Goal: Information Seeking & Learning: Learn about a topic

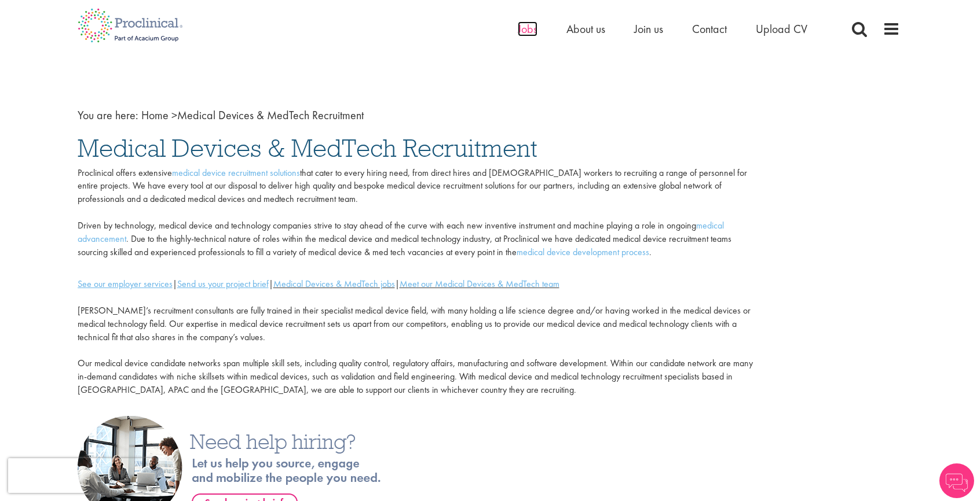
click at [523, 28] on span "Jobs" at bounding box center [528, 28] width 20 height 15
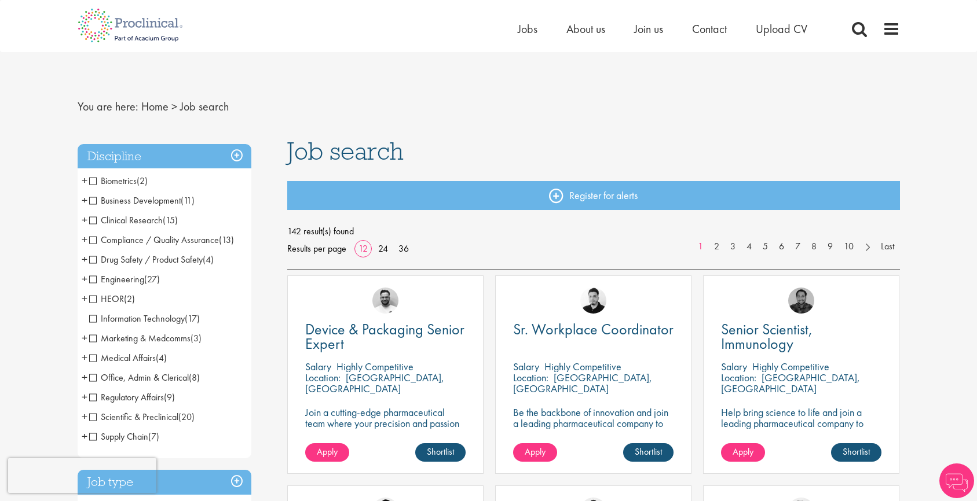
click at [93, 201] on span "Business Development" at bounding box center [134, 201] width 91 height 12
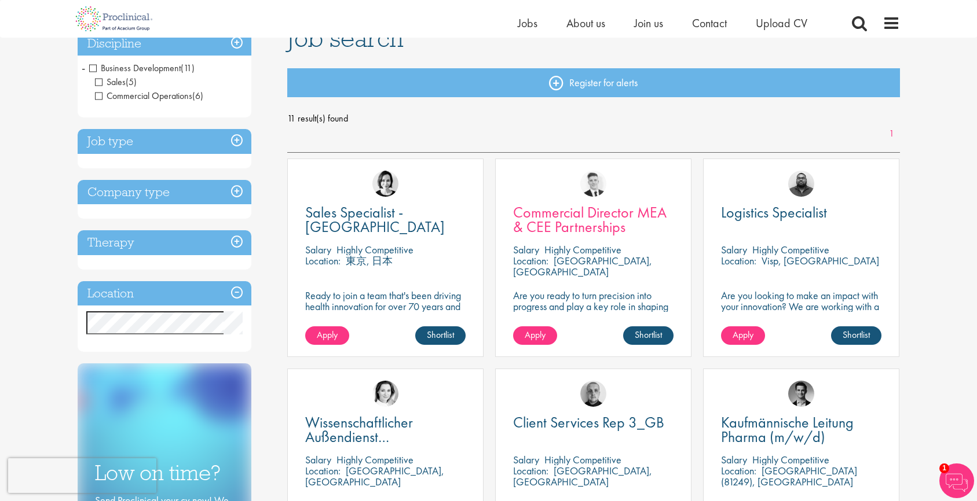
scroll to position [99, 0]
click at [569, 208] on span "Commercial Director MEA & CEE Partnerships" at bounding box center [589, 219] width 153 height 34
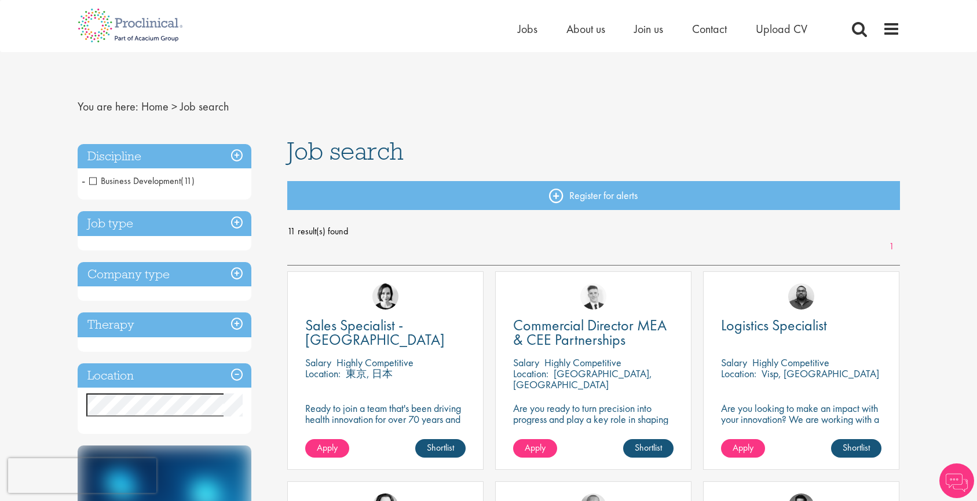
scroll to position [99, 0]
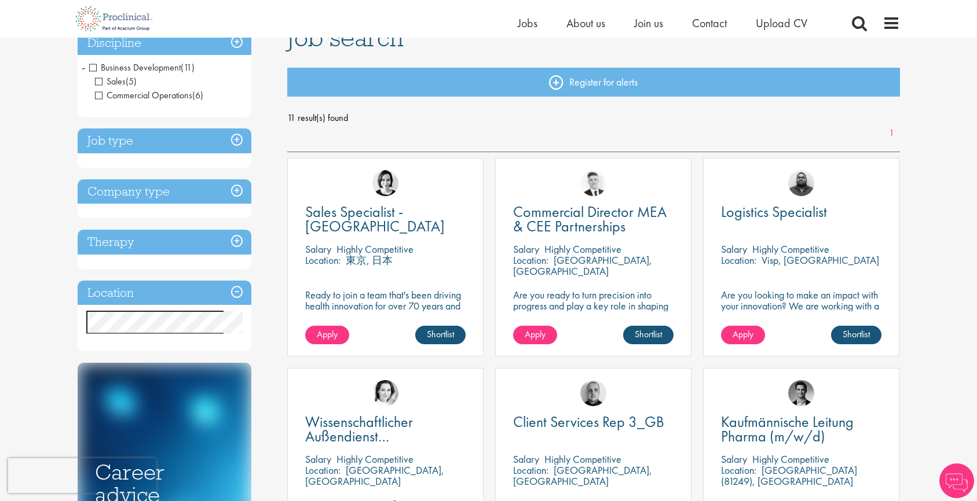
click at [96, 67] on span "Business Development" at bounding box center [134, 67] width 91 height 12
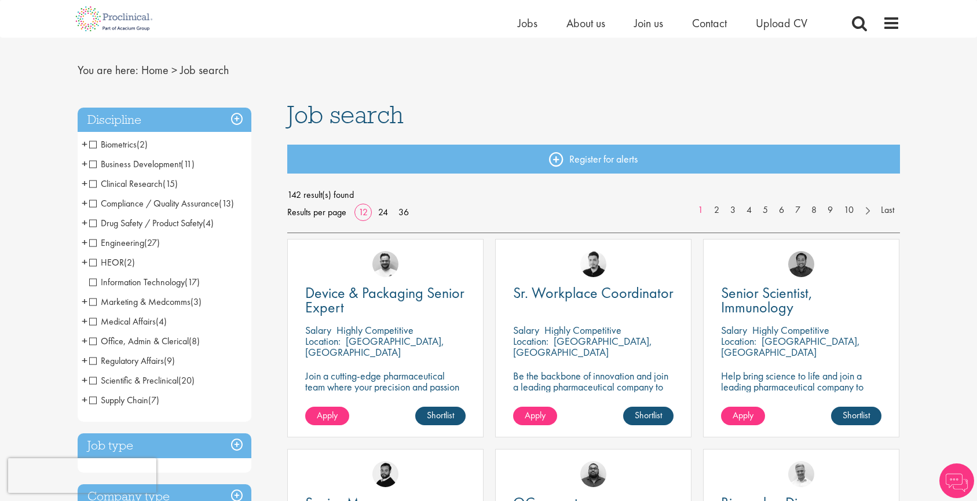
scroll to position [23, 0]
click at [91, 303] on span "Marketing & Medcomms" at bounding box center [139, 301] width 101 height 12
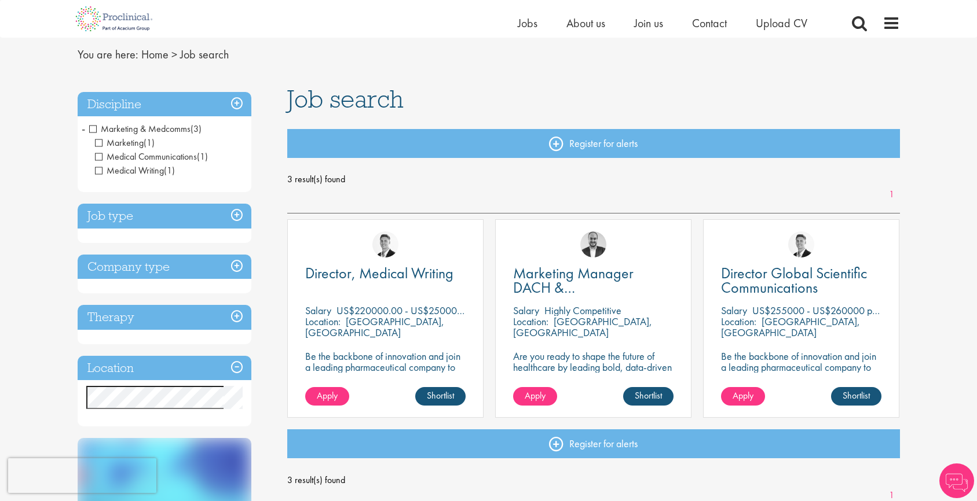
scroll to position [63, 0]
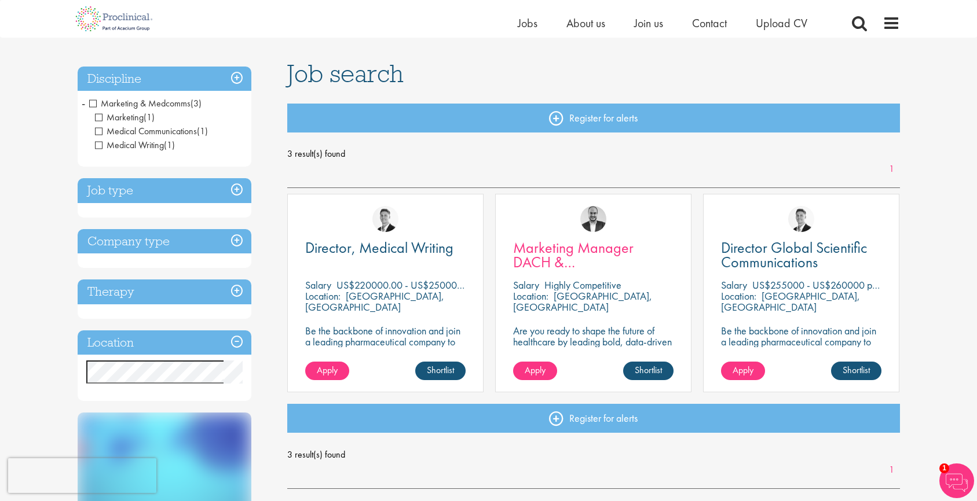
click at [596, 264] on span "Marketing Manager DACH & [GEOGRAPHIC_DATA]" at bounding box center [583, 262] width 140 height 49
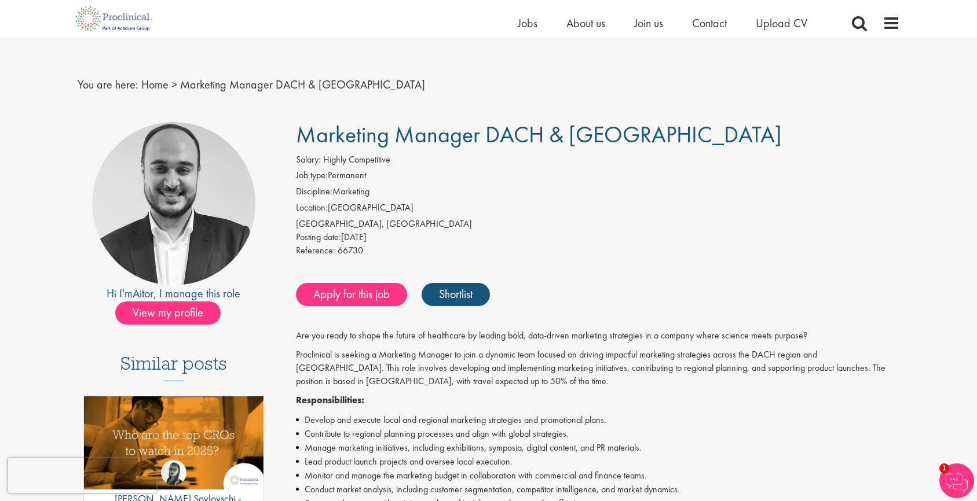
scroll to position [8, 0]
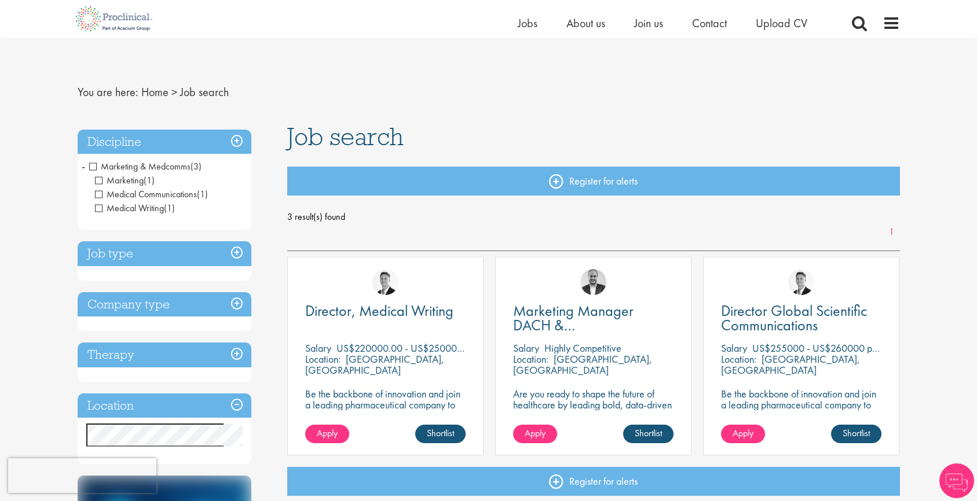
scroll to position [63, 0]
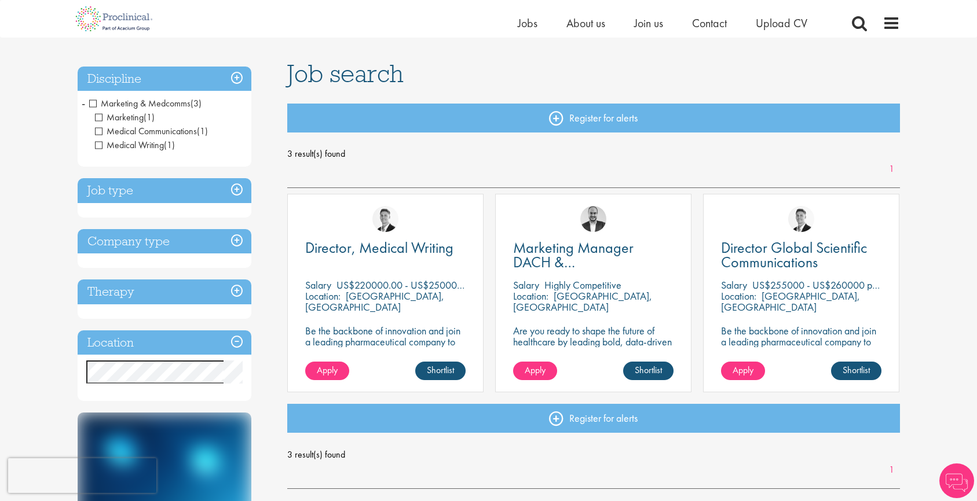
click at [91, 101] on span "Marketing & Medcomms" at bounding box center [139, 103] width 101 height 12
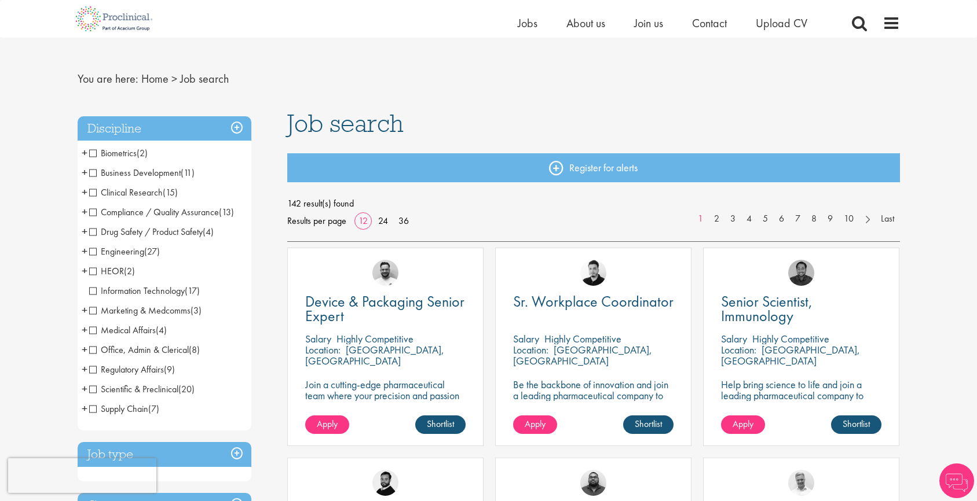
scroll to position [18, 0]
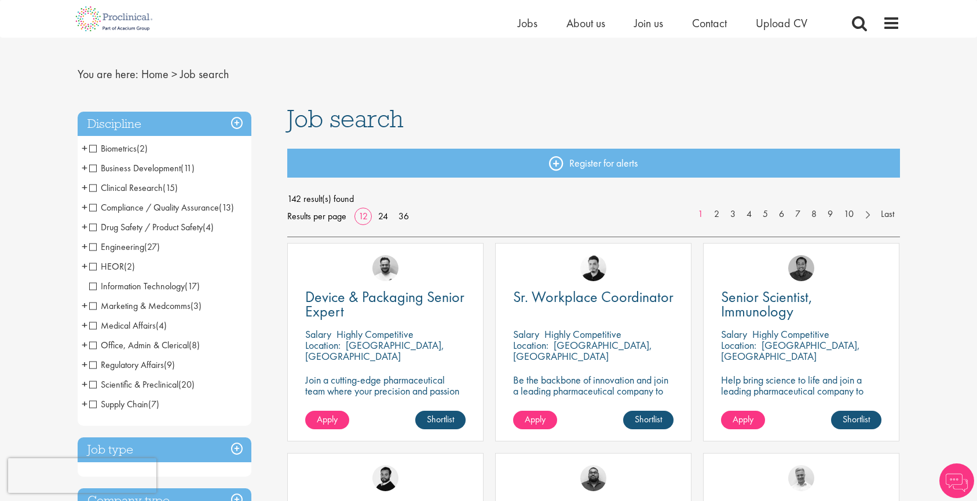
click at [94, 268] on span "HEOR" at bounding box center [106, 267] width 35 height 12
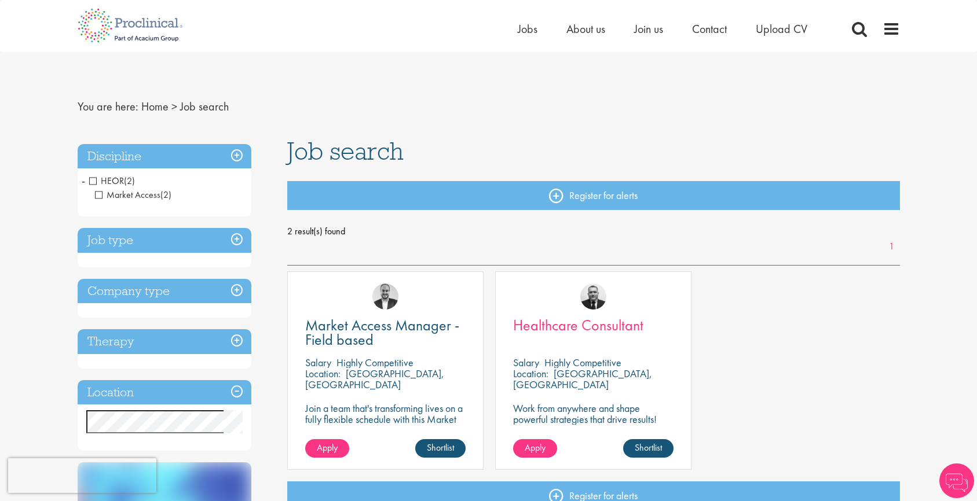
click at [573, 324] on span "Healthcare Consultant" at bounding box center [578, 326] width 130 height 20
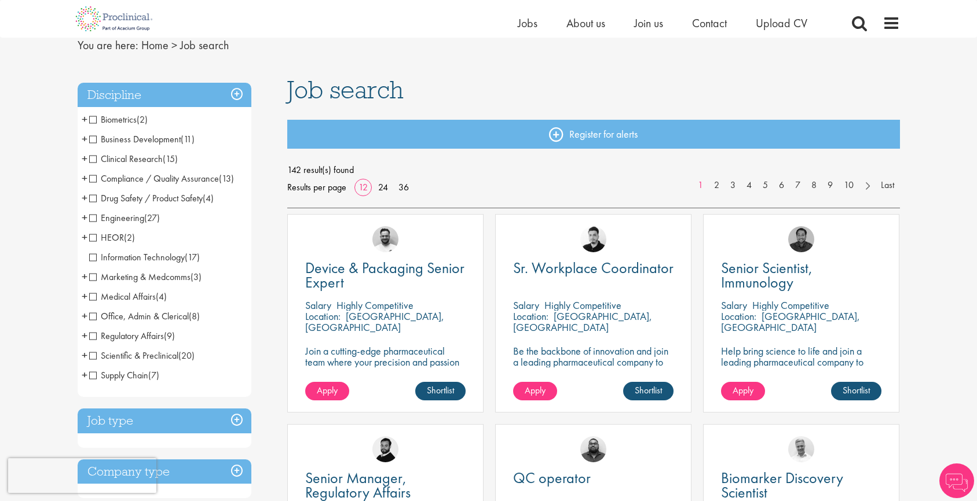
scroll to position [49, 0]
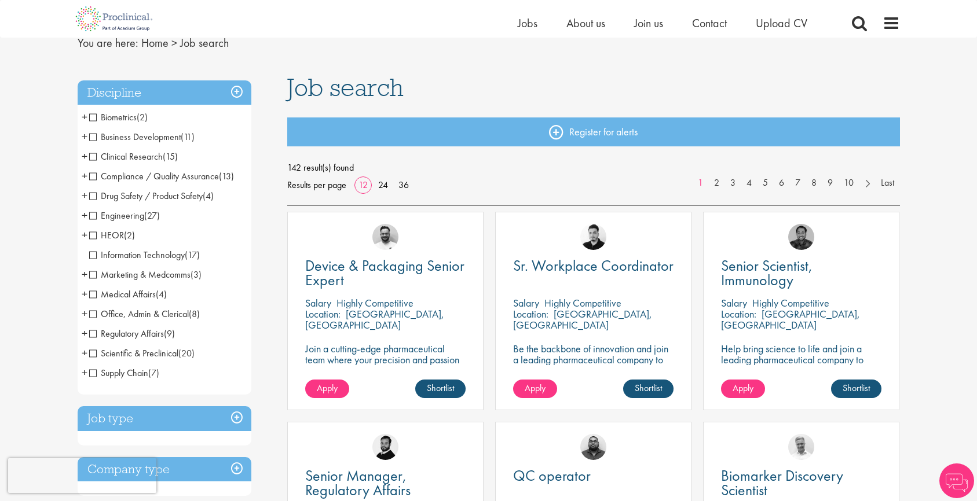
click at [90, 292] on span "Medical Affairs" at bounding box center [122, 294] width 67 height 12
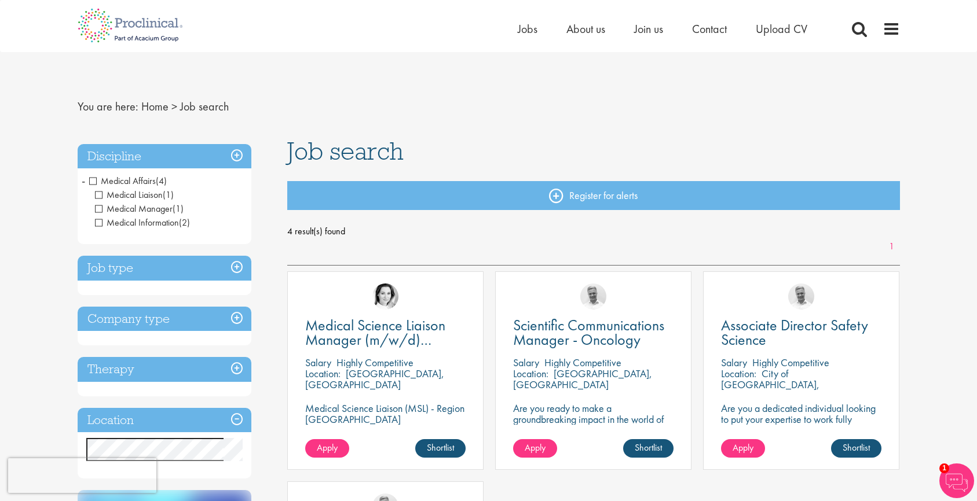
click at [94, 181] on span "Medical Affairs" at bounding box center [122, 181] width 67 height 12
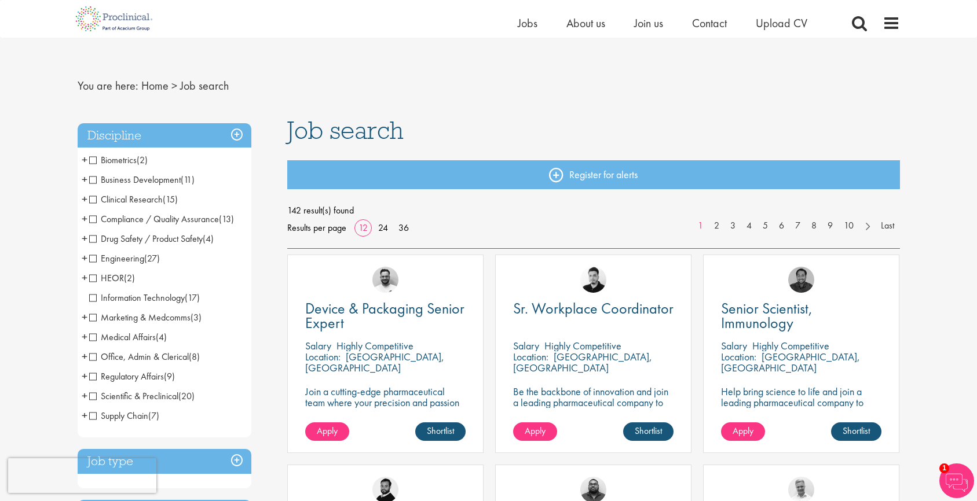
click at [95, 202] on span "Clinical Research" at bounding box center [126, 199] width 74 height 12
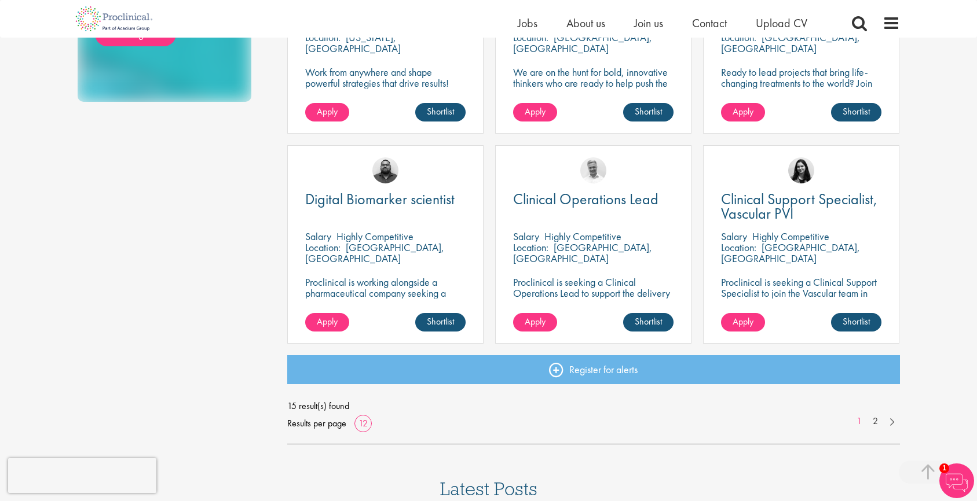
scroll to position [747, 0]
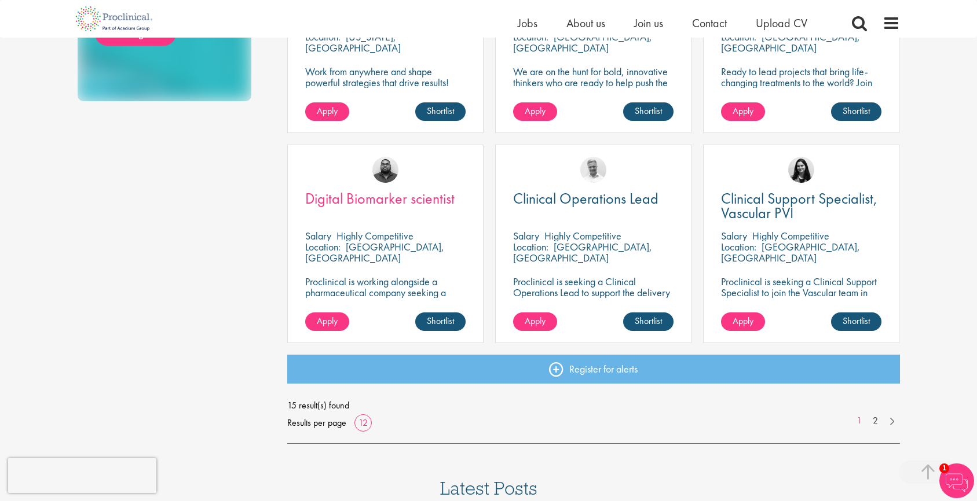
click at [360, 199] on span "Digital Biomarker scientist" at bounding box center [379, 199] width 149 height 20
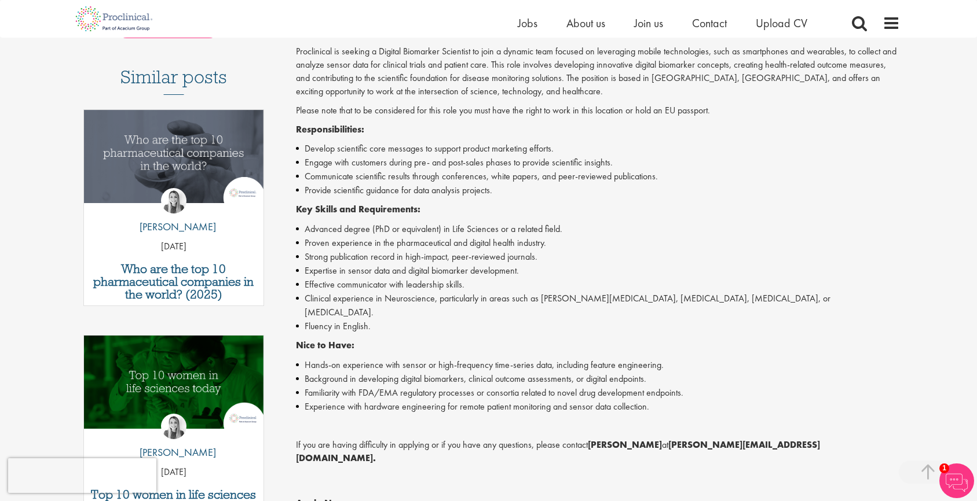
scroll to position [314, 0]
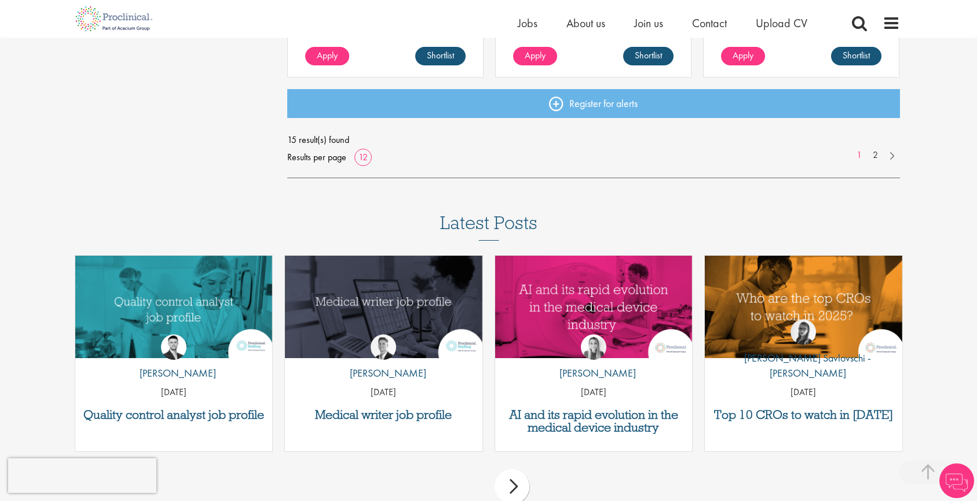
scroll to position [1090, 0]
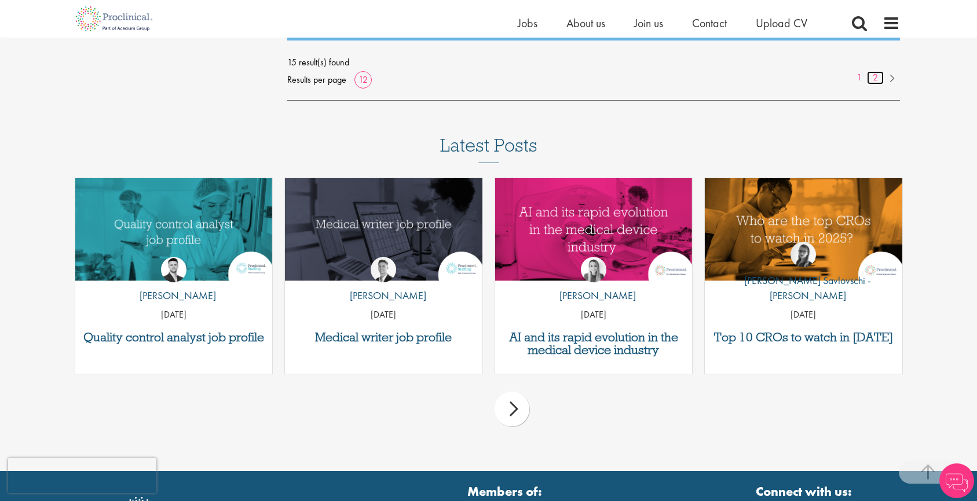
click at [872, 78] on link "2" at bounding box center [875, 77] width 17 height 13
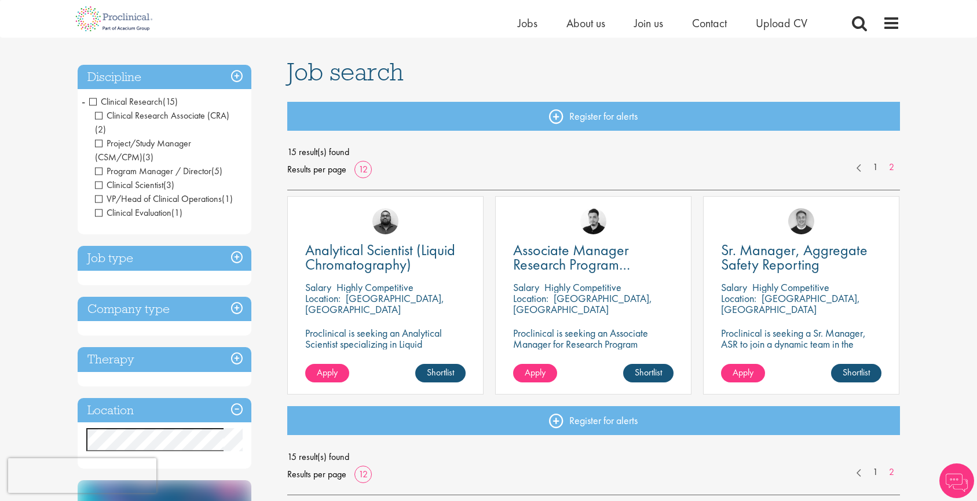
scroll to position [80, 0]
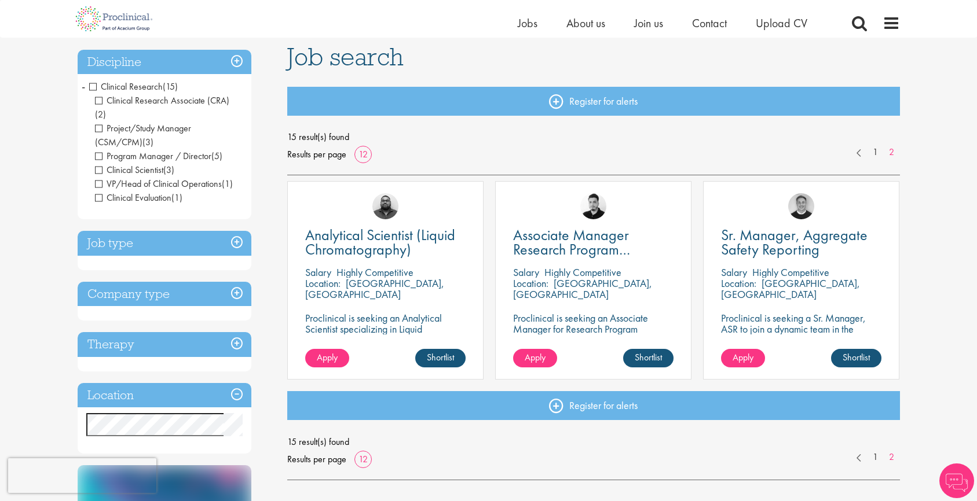
click at [94, 87] on span "Clinical Research" at bounding box center [126, 86] width 74 height 12
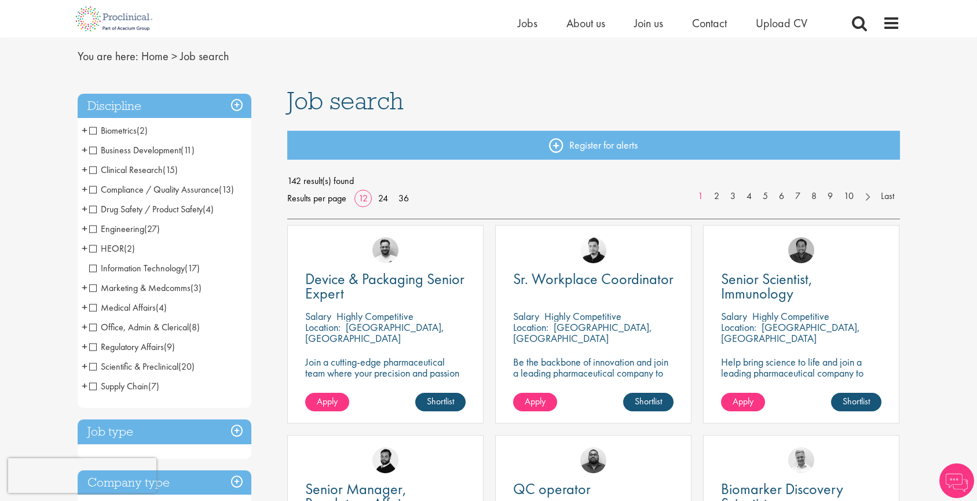
scroll to position [41, 0]
